Goal: Information Seeking & Learning: Learn about a topic

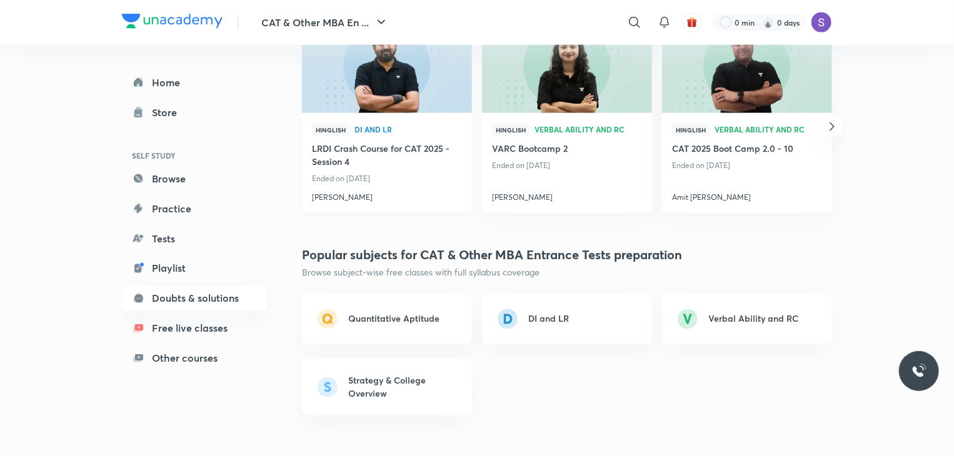
scroll to position [933, 0]
click at [339, 199] on h4 "[PERSON_NAME]" at bounding box center [387, 195] width 150 height 16
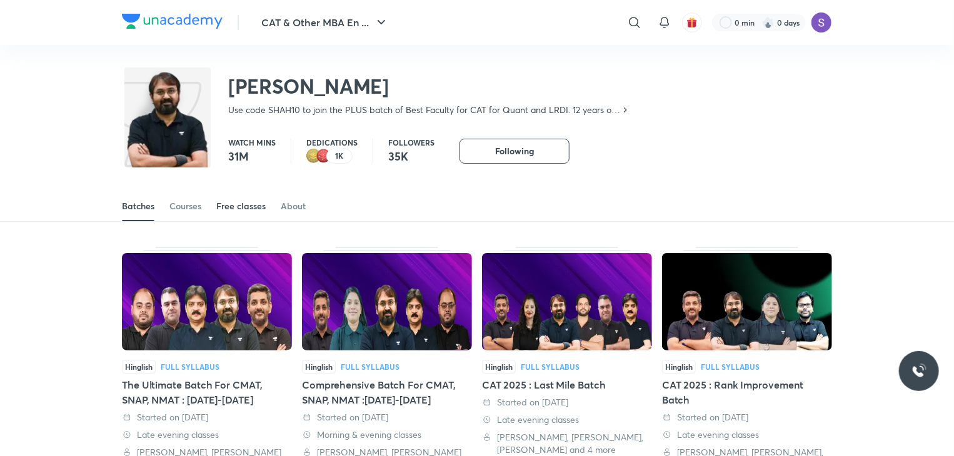
click at [239, 204] on div "Free classes" at bounding box center [240, 206] width 49 height 13
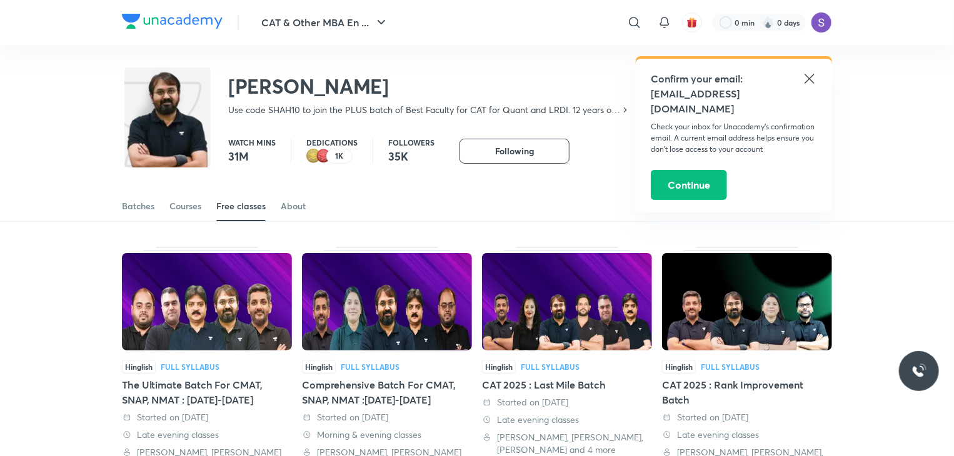
click at [805, 76] on icon at bounding box center [809, 78] width 15 height 15
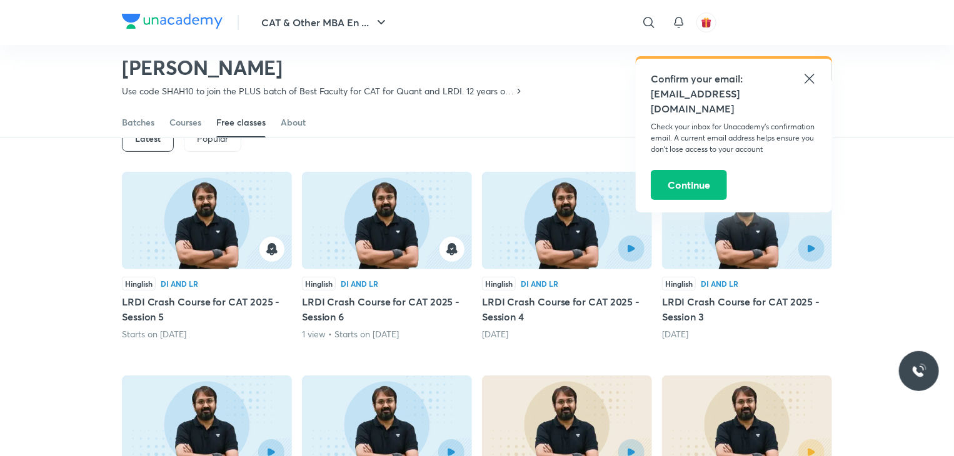
scroll to position [75, 0]
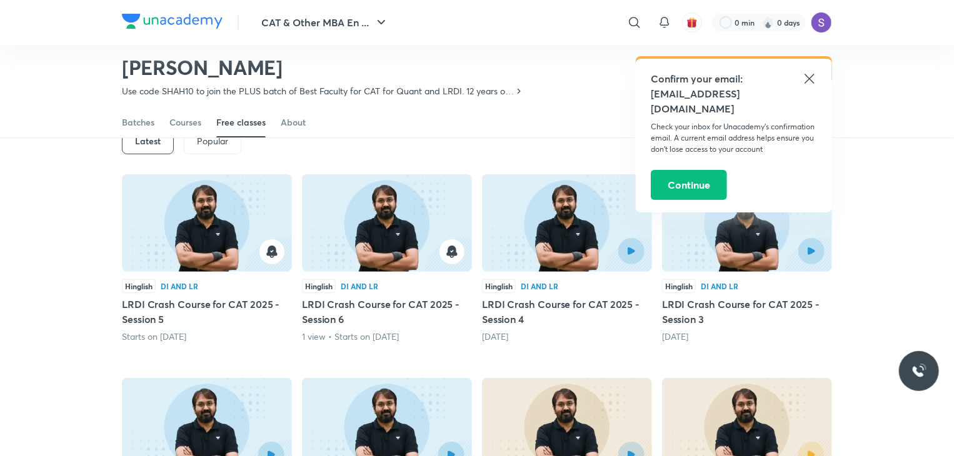
click at [806, 79] on icon at bounding box center [809, 78] width 15 height 15
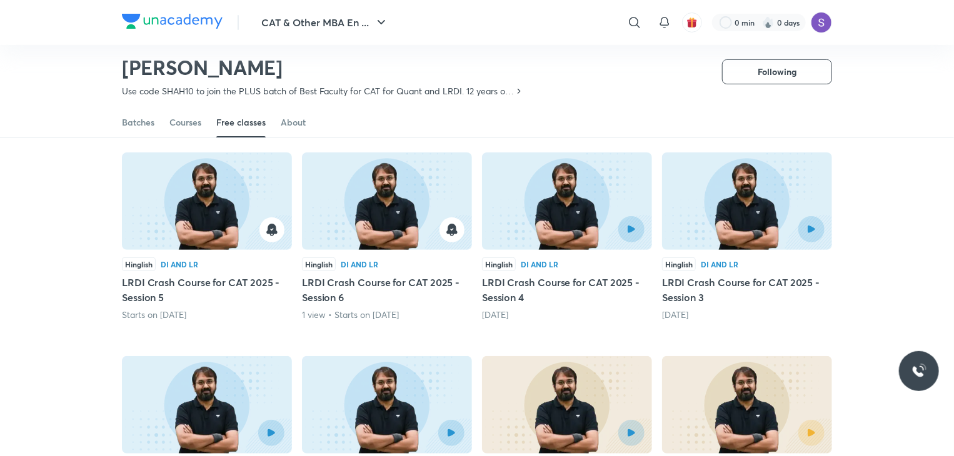
scroll to position [96, 0]
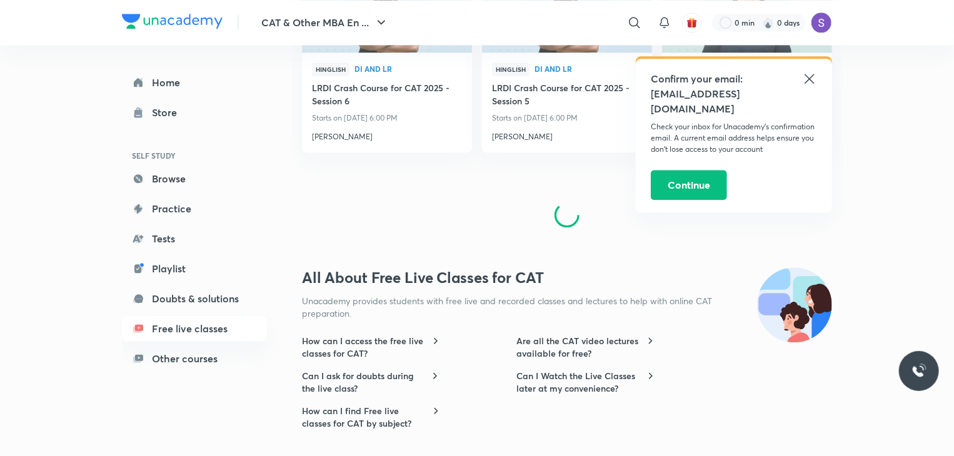
scroll to position [1548, 0]
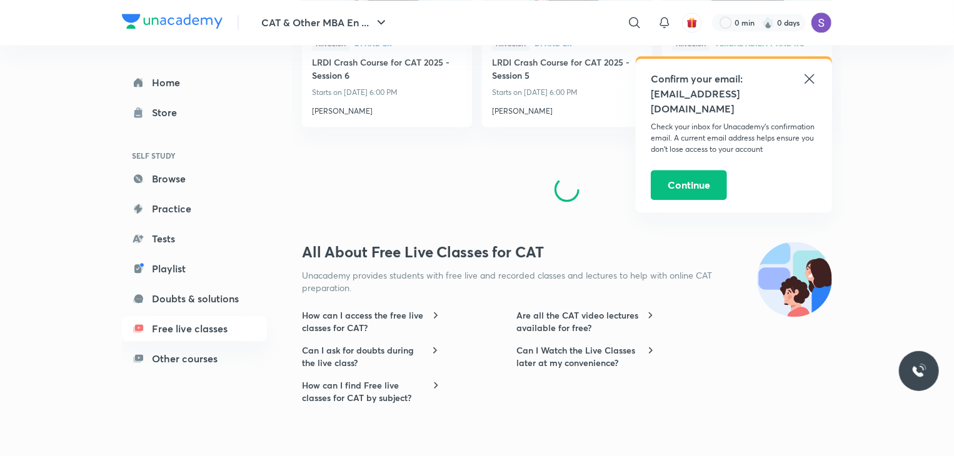
click at [803, 73] on icon at bounding box center [809, 78] width 15 height 15
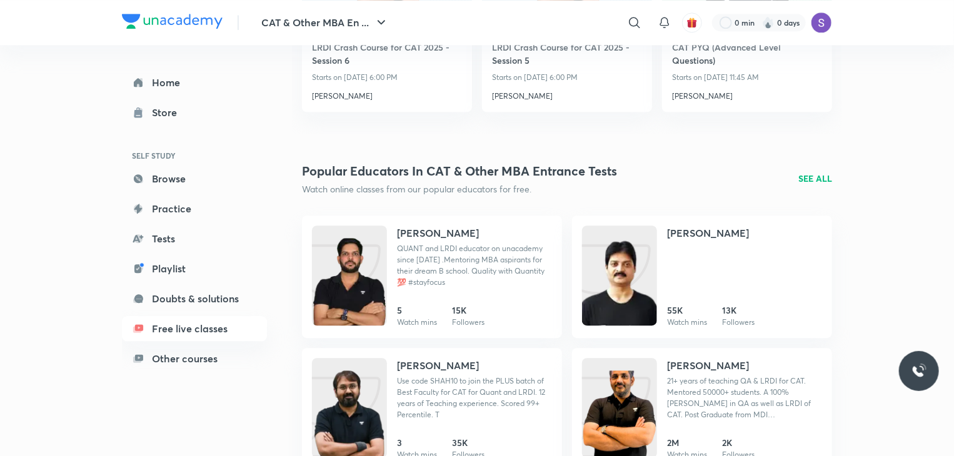
scroll to position [1566, 0]
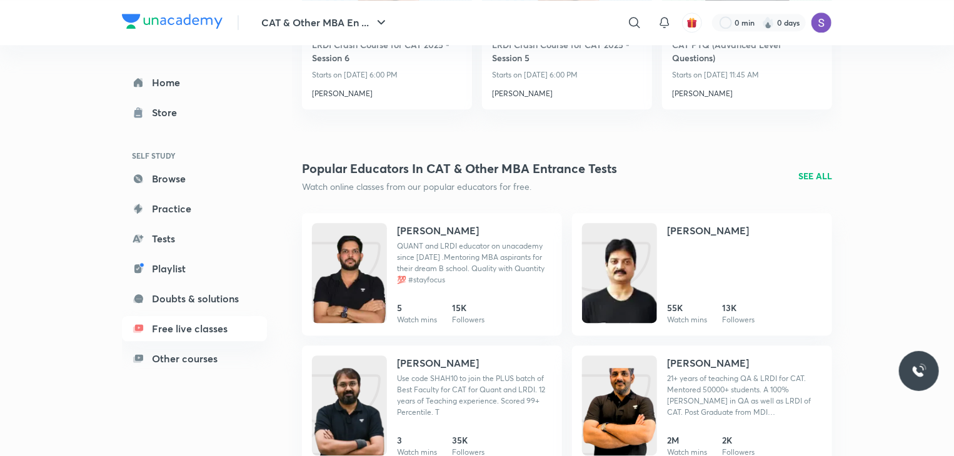
click at [804, 168] on div "Popular educators in CAT & Other MBA Entrance Tests Watch online classes from o…" at bounding box center [567, 176] width 530 height 34
click at [815, 176] on p "SEE ALL" at bounding box center [815, 175] width 34 height 13
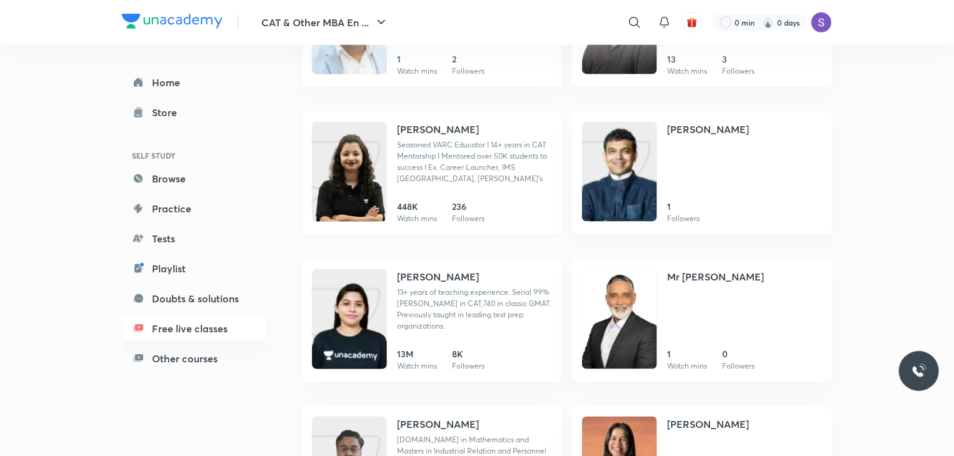
scroll to position [724, 0]
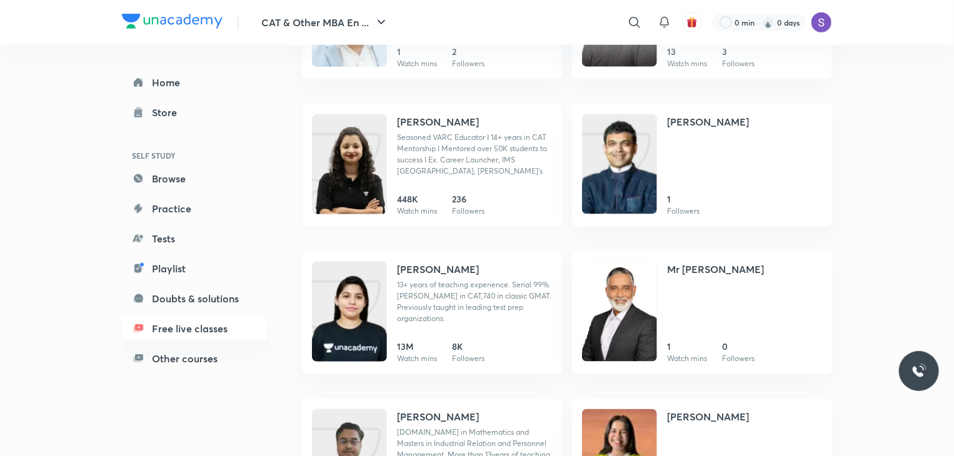
click at [418, 116] on h4 "Alpa Sharma" at bounding box center [438, 121] width 82 height 15
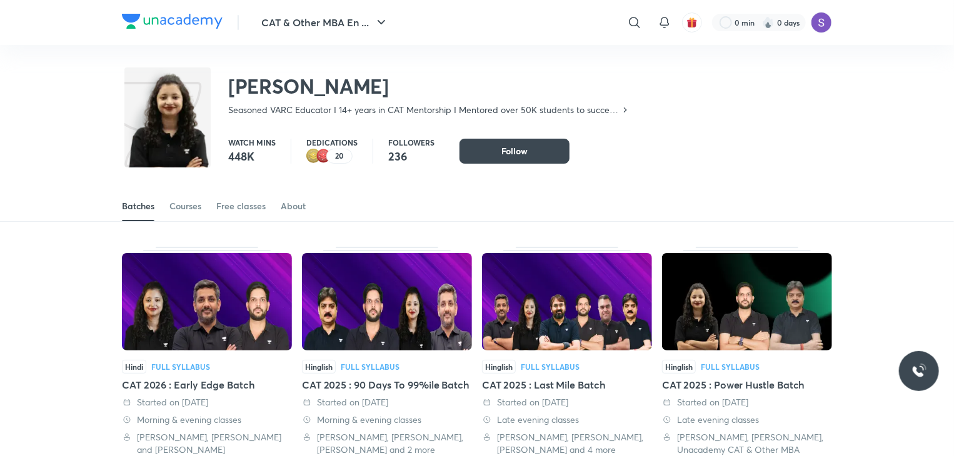
click at [210, 211] on div "Batches Courses Free classes About" at bounding box center [477, 206] width 710 height 30
click at [232, 211] on div "Free classes" at bounding box center [240, 206] width 49 height 13
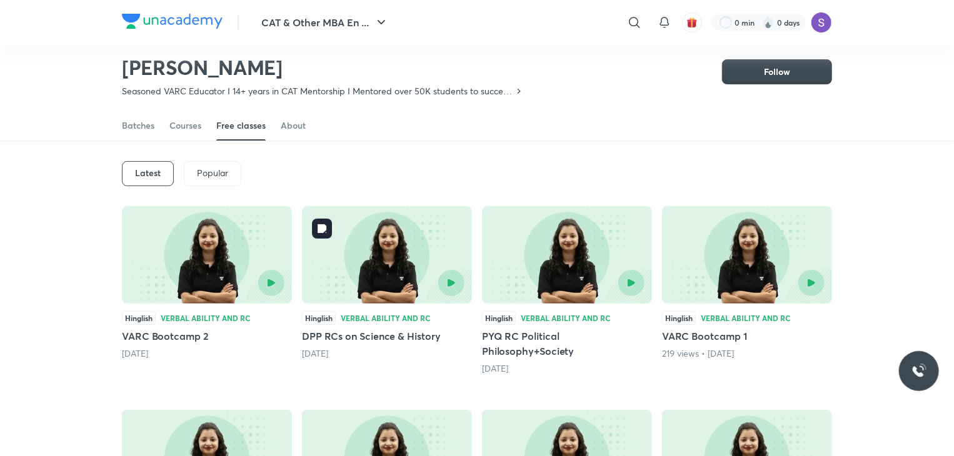
scroll to position [40, 0]
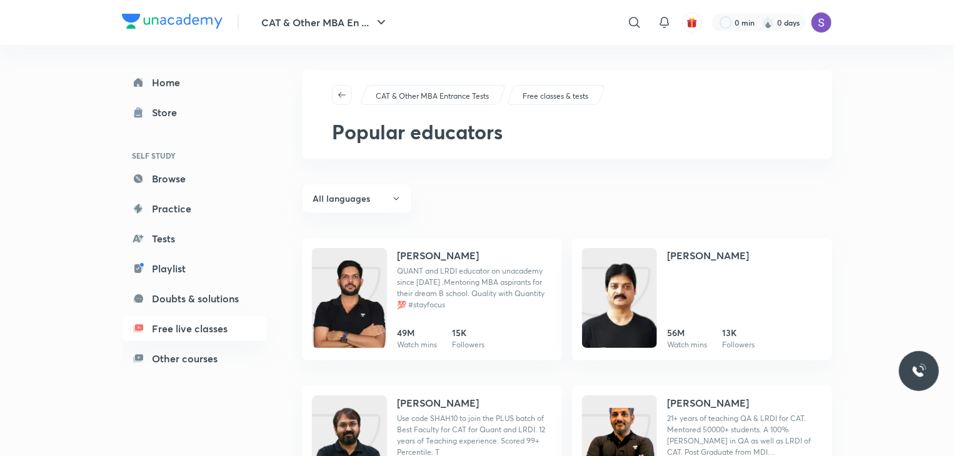
scroll to position [26, 0]
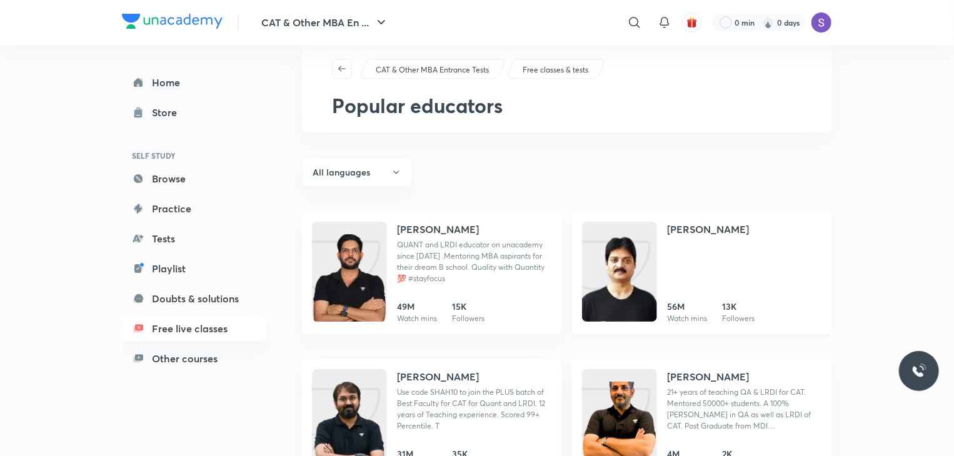
click at [673, 231] on h4 "Lokesh Agarwal" at bounding box center [708, 229] width 82 height 15
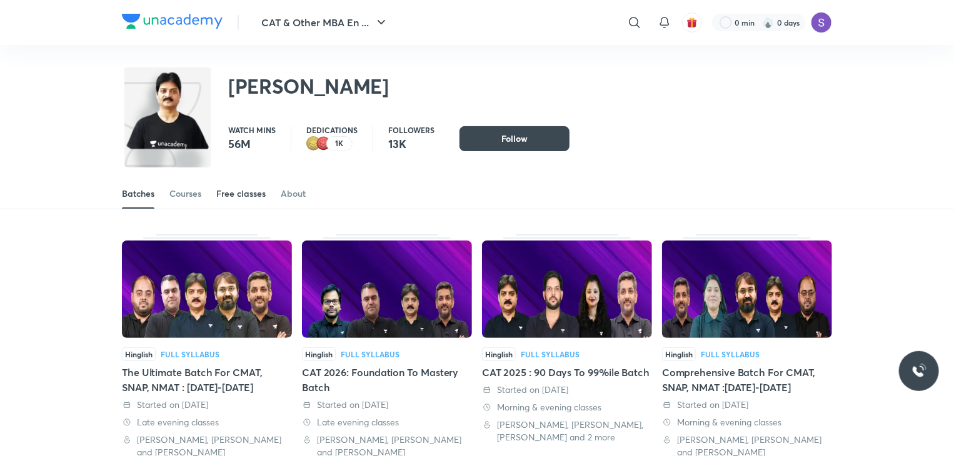
click at [257, 196] on div "Free classes" at bounding box center [240, 194] width 49 height 13
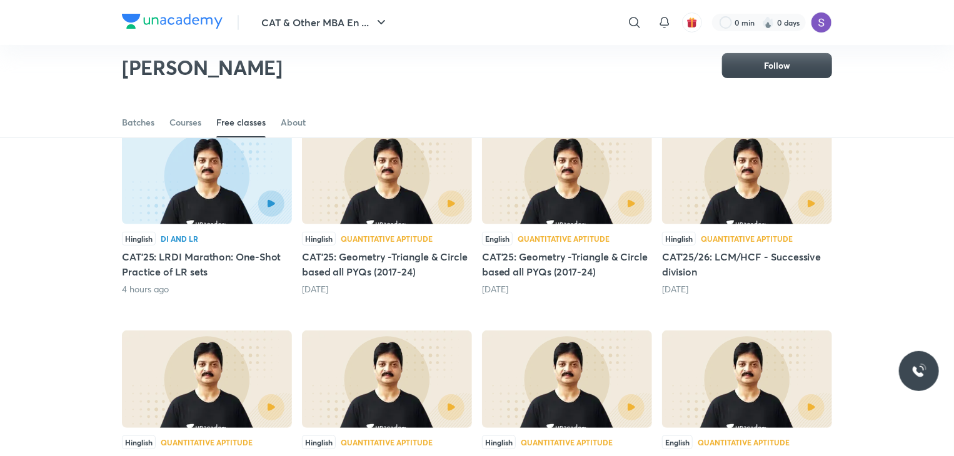
scroll to position [120, 0]
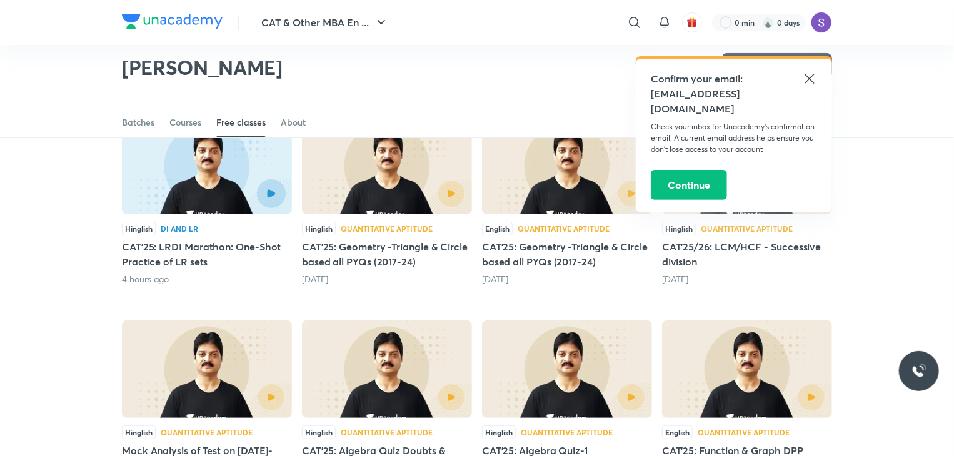
click at [258, 189] on button "button" at bounding box center [271, 193] width 29 height 29
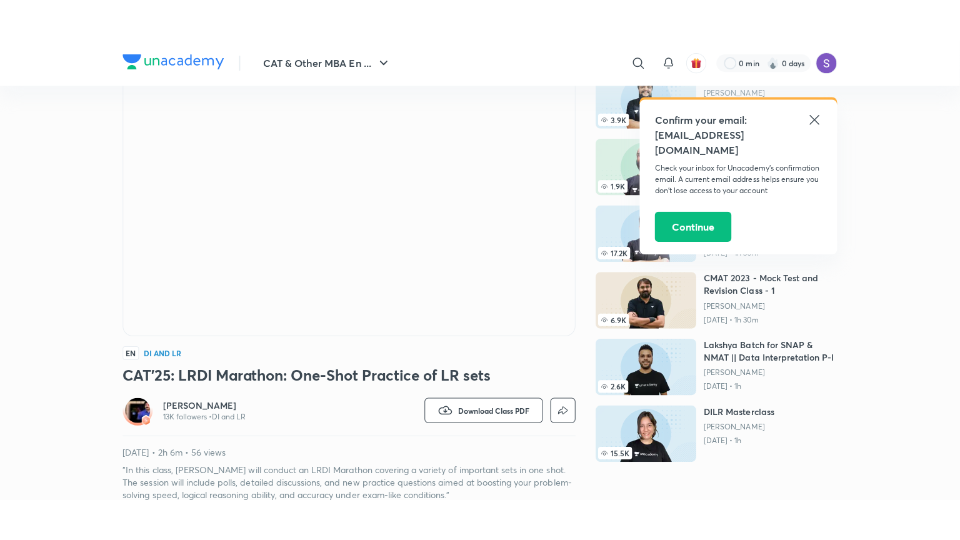
scroll to position [90, 0]
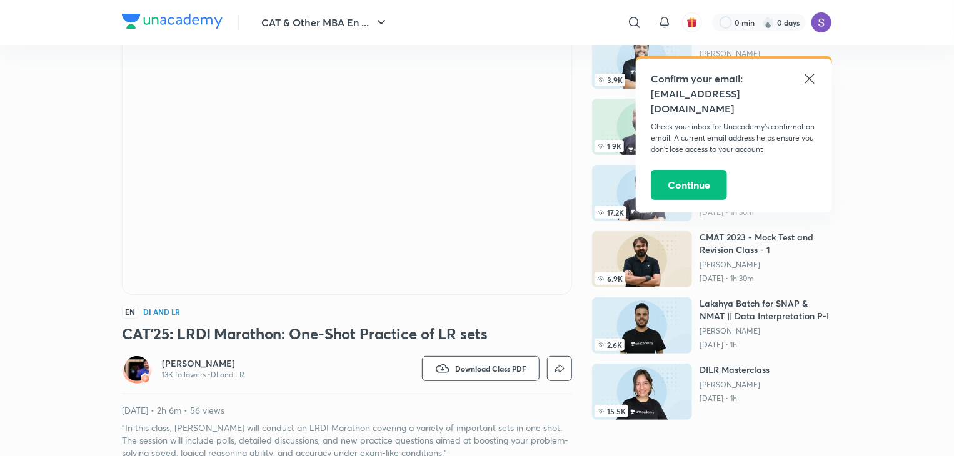
click at [807, 78] on icon at bounding box center [809, 78] width 15 height 15
